Goal: Task Accomplishment & Management: Use online tool/utility

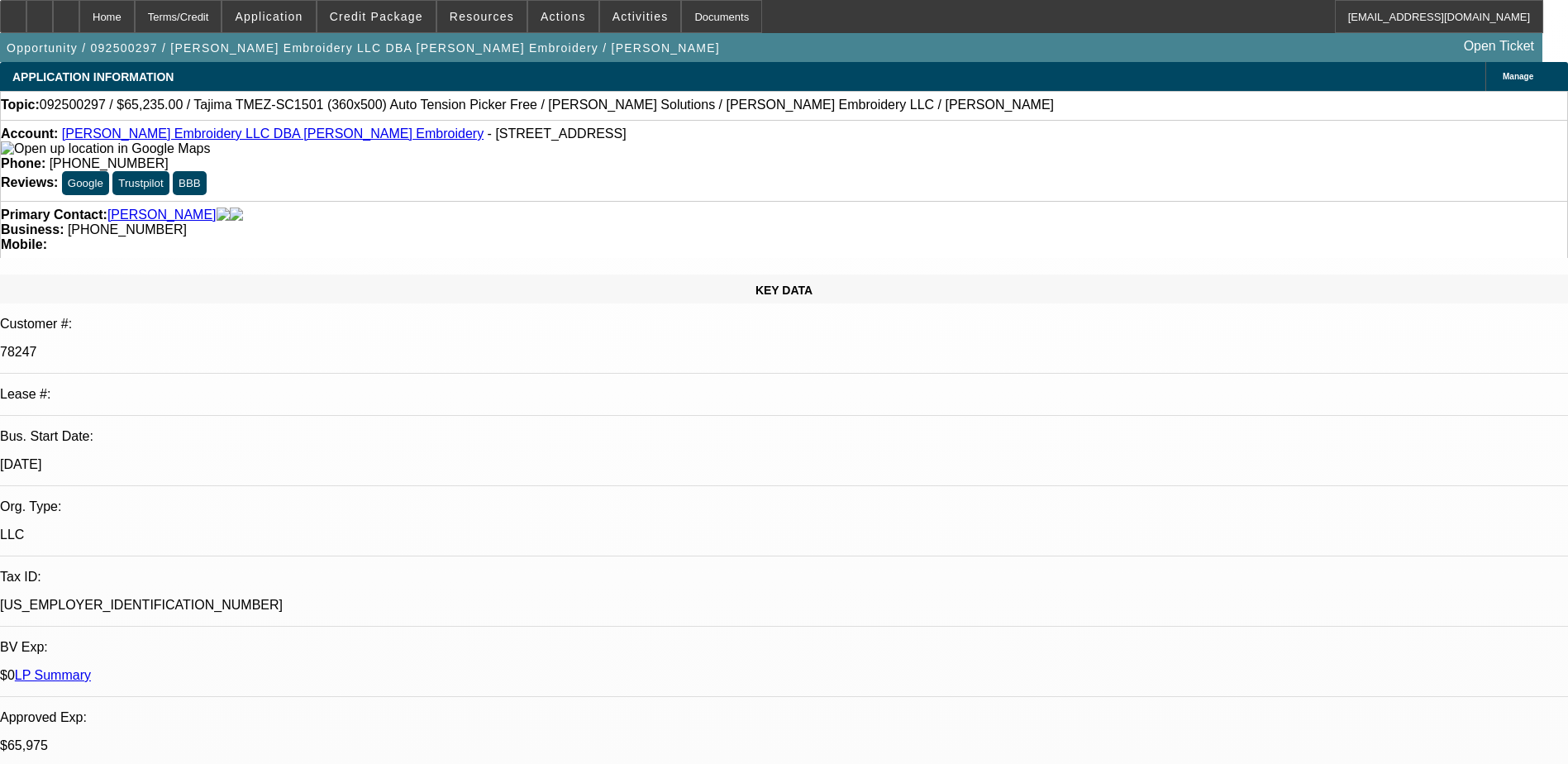
select select "0"
select select "2"
select select "0"
select select "2"
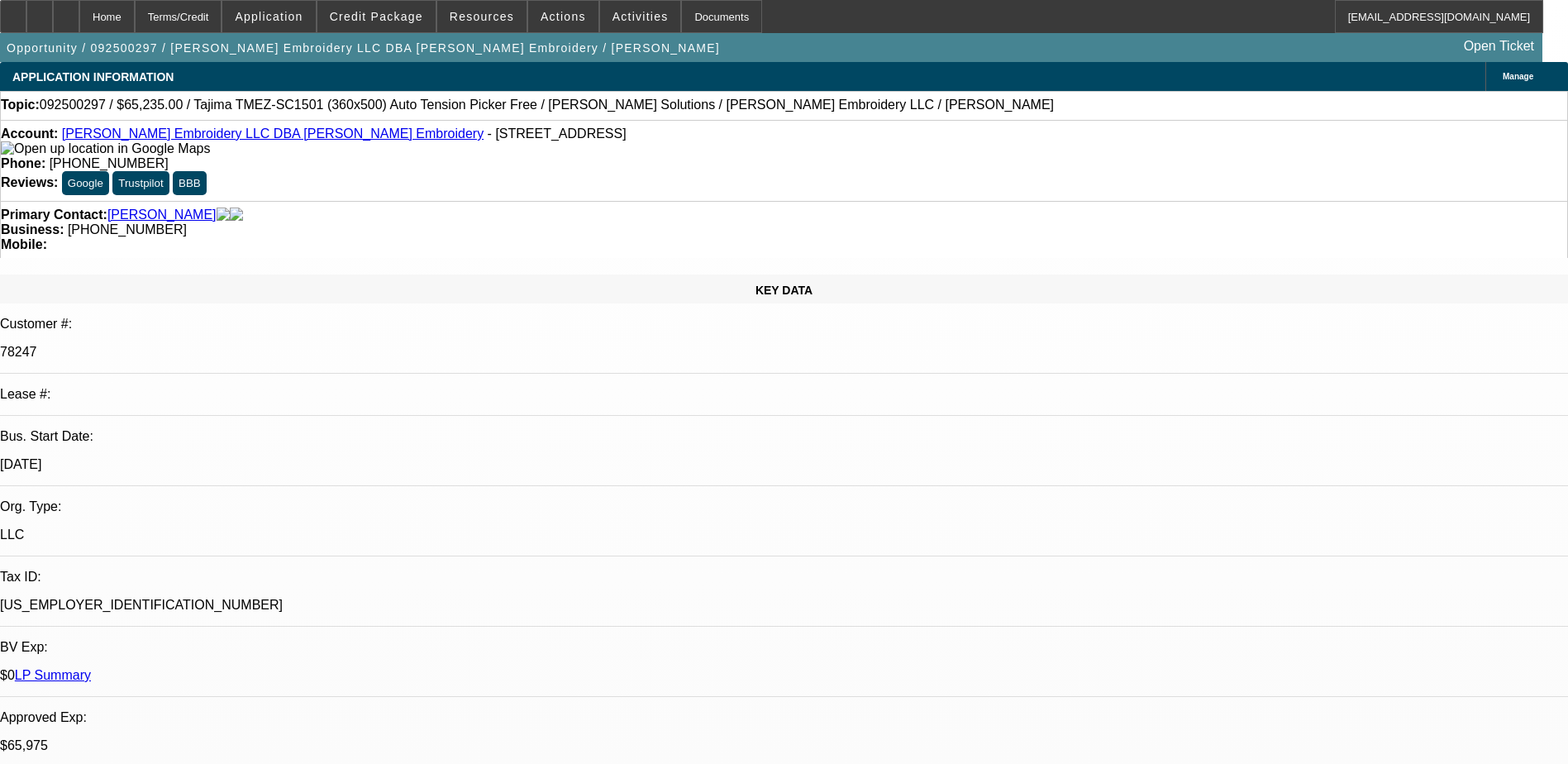
select select "0"
select select "2"
select select "0"
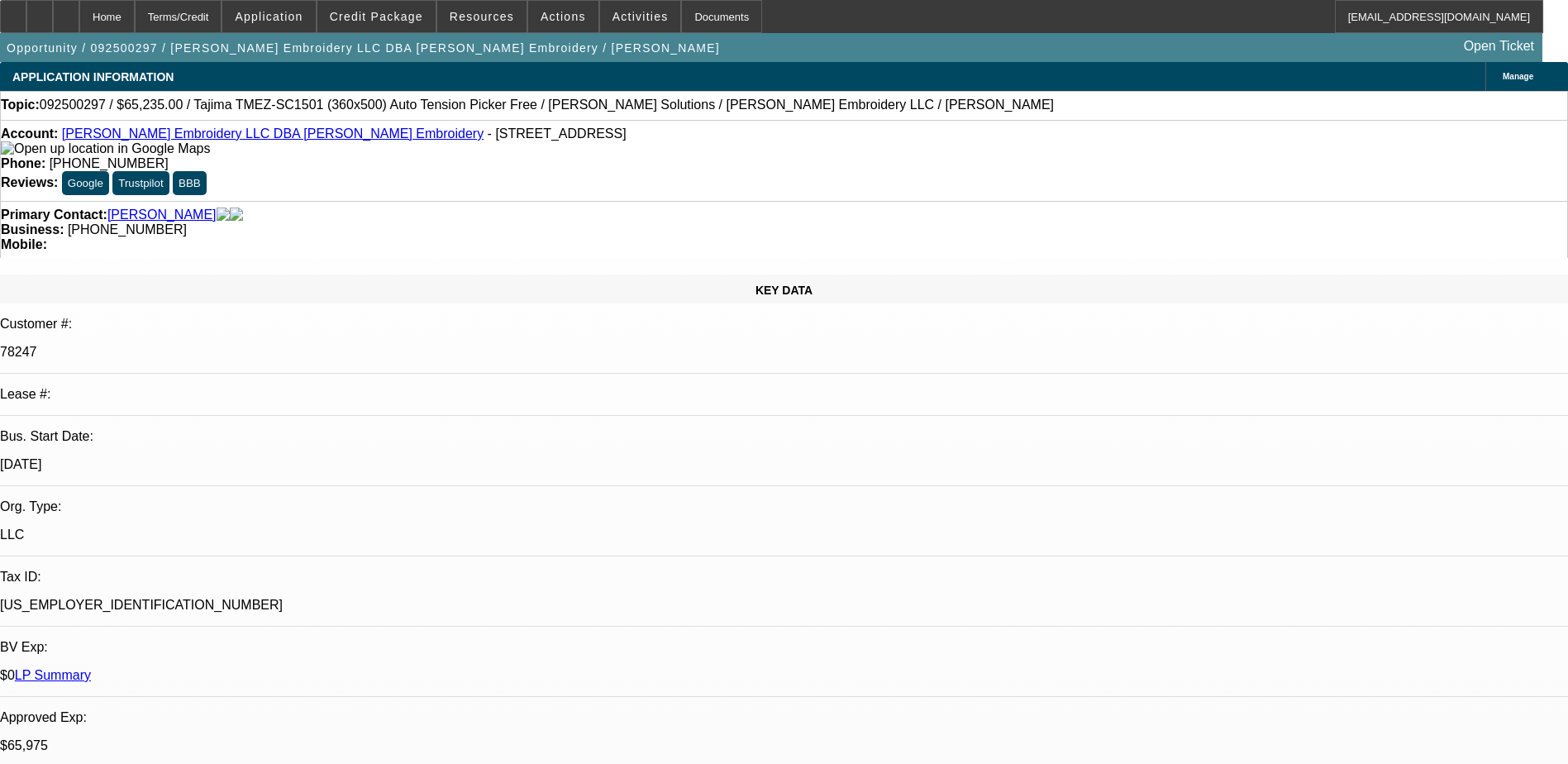
select select "2"
select select "0"
select select "1"
select select "2"
select select "6"
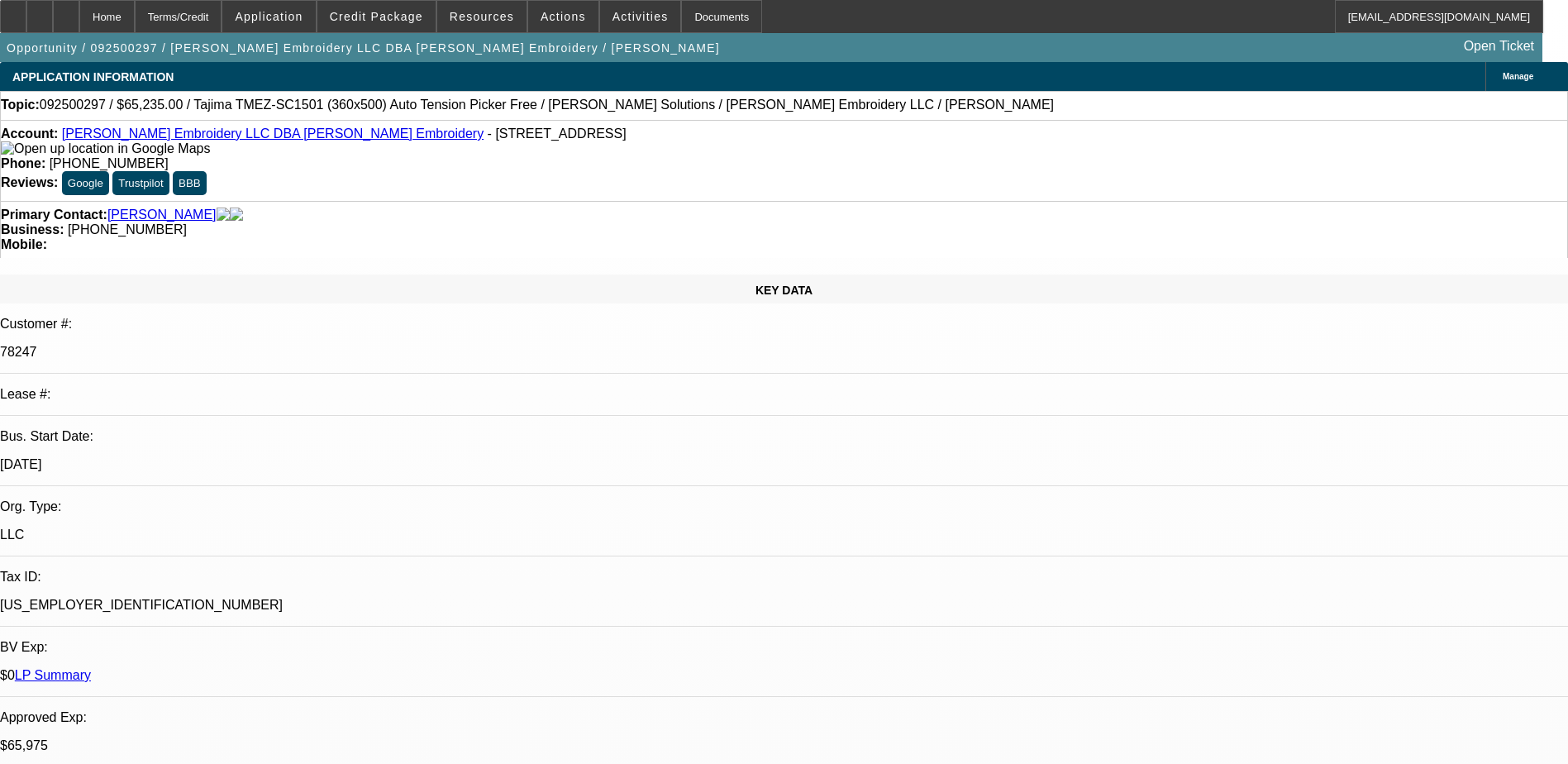
select select "1"
select select "2"
select select "6"
select select "1"
select select "2"
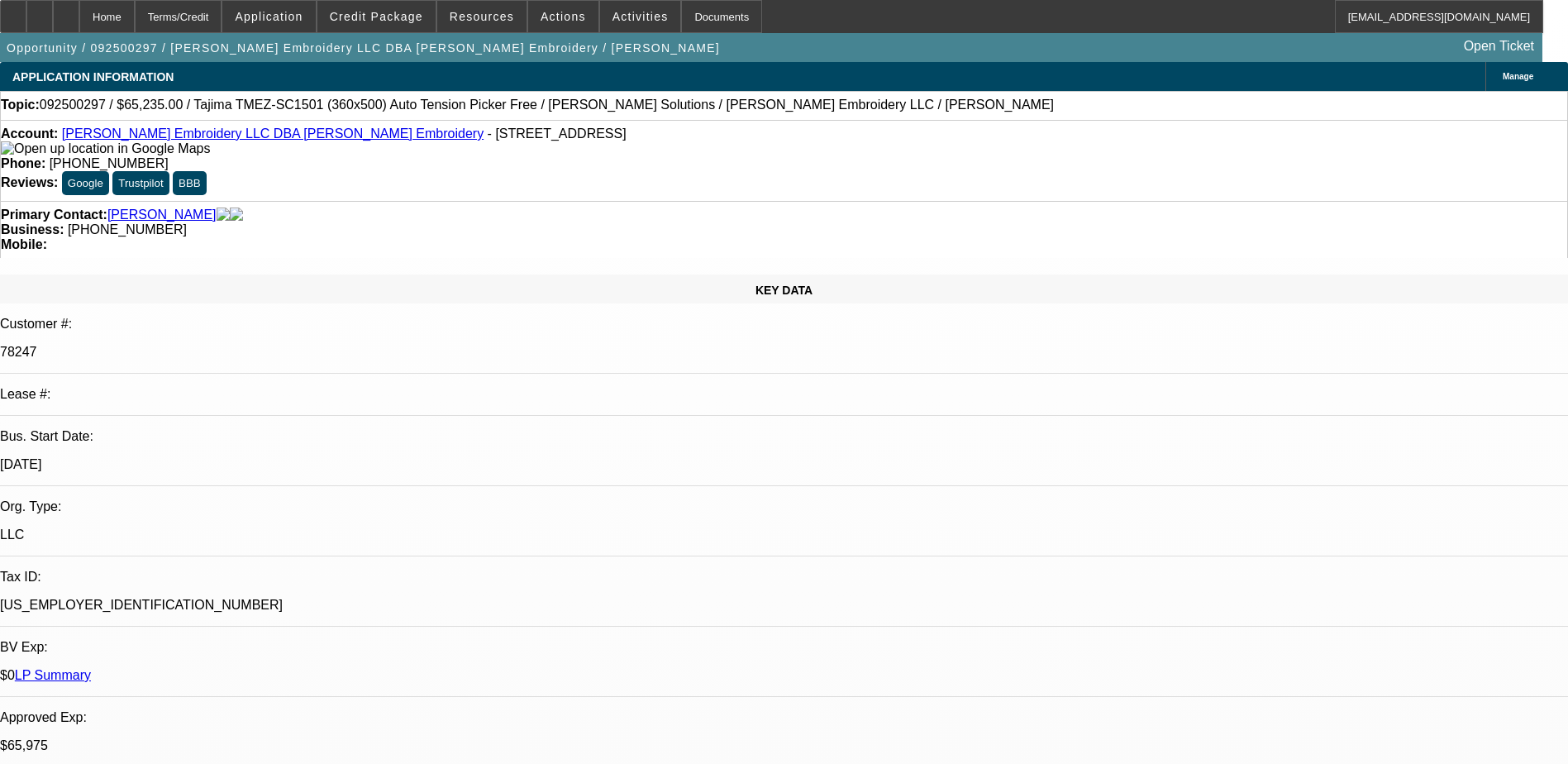
select select "6"
select select "1"
select select "2"
select select "6"
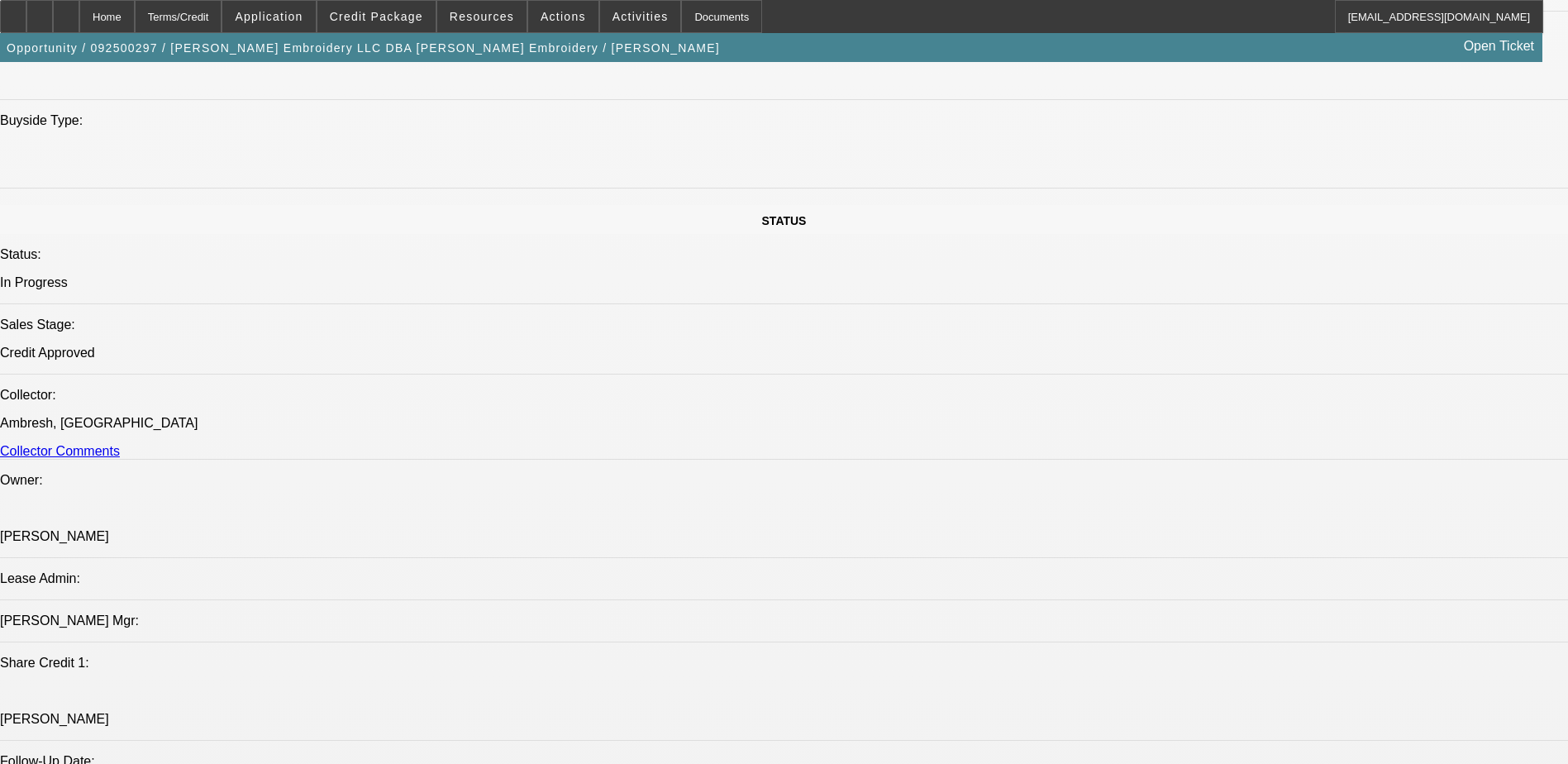
scroll to position [1286, 0]
